Goal: Find specific page/section: Find specific page/section

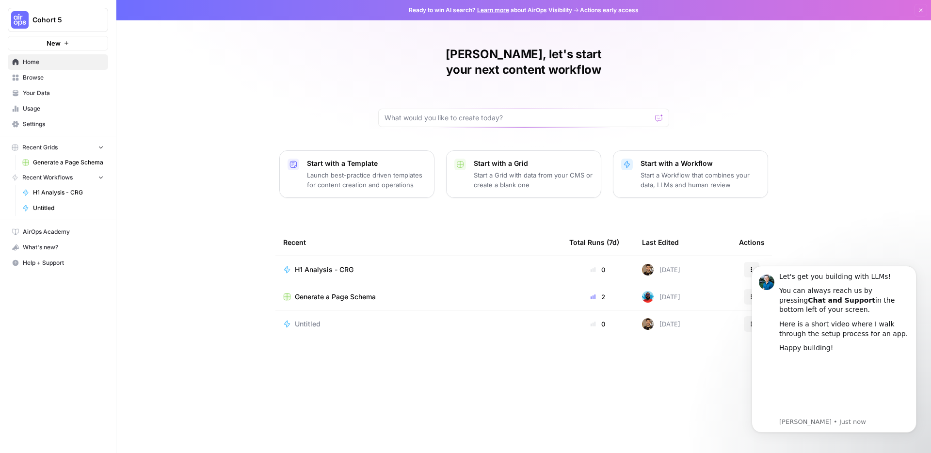
click at [379, 292] on div "Generate a Page Schema" at bounding box center [418, 297] width 270 height 10
click at [337, 265] on span "H1 Analysis - CRG" at bounding box center [324, 270] width 59 height 10
